Goal: Task Accomplishment & Management: Manage account settings

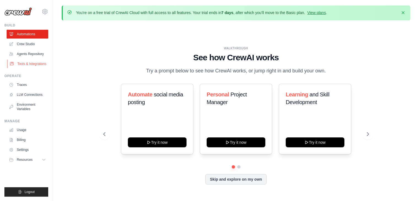
click at [37, 66] on link "Tools & Integrations" at bounding box center [28, 64] width 42 height 9
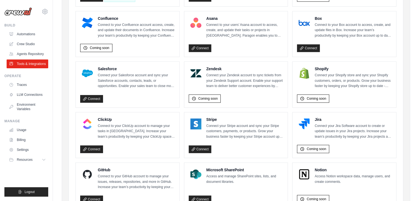
scroll to position [348, 0]
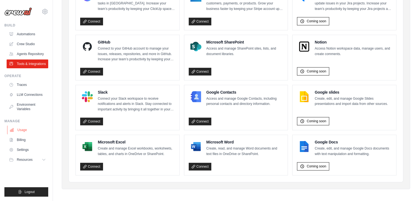
click at [23, 129] on link "Usage" at bounding box center [28, 130] width 42 height 9
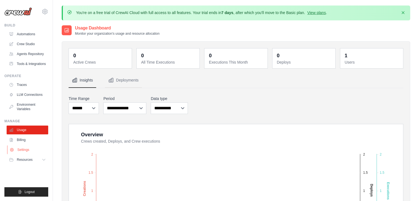
click at [27, 151] on link "Settings" at bounding box center [28, 150] width 42 height 9
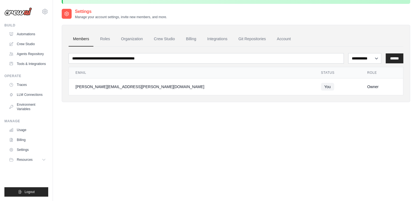
scroll to position [30, 0]
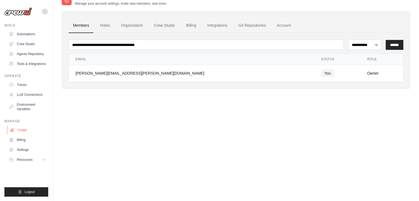
click at [24, 131] on link "Usage" at bounding box center [28, 130] width 42 height 9
